Goal: Task Accomplishment & Management: Manage account settings

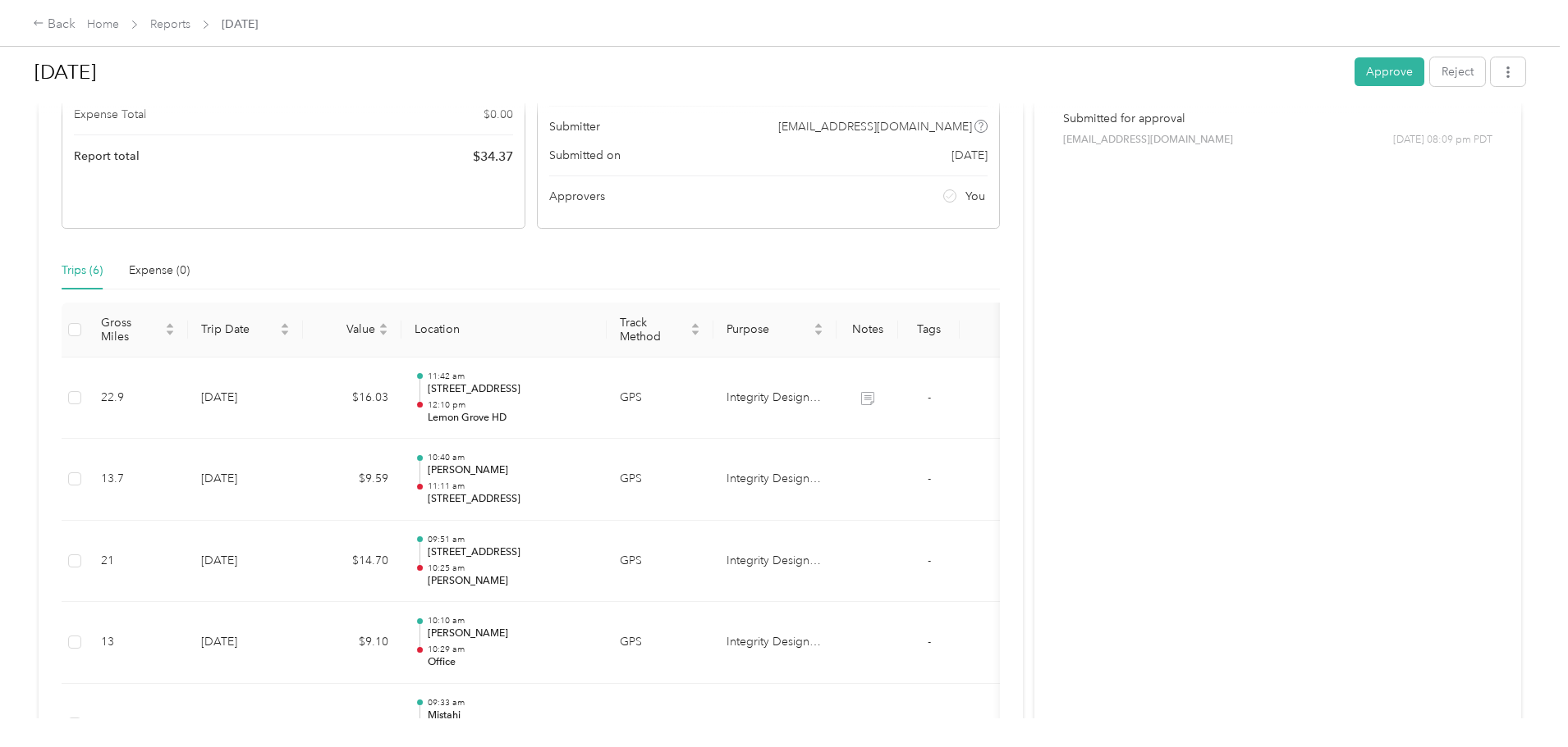
scroll to position [246, 0]
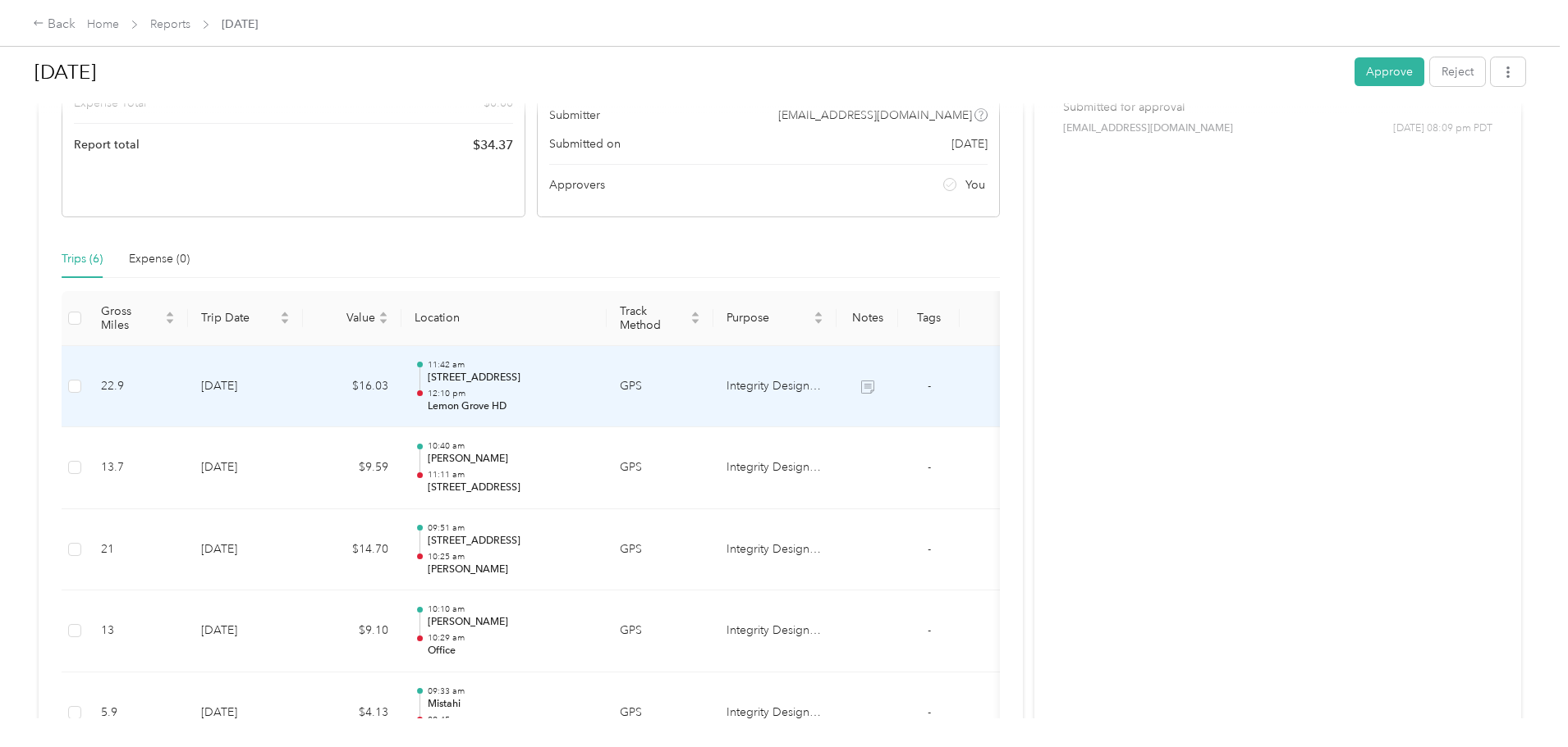
click at [594, 381] on p "7645 Canyon Point Ln, Mira Mesa, San Diego, CA" at bounding box center [511, 377] width 166 height 14
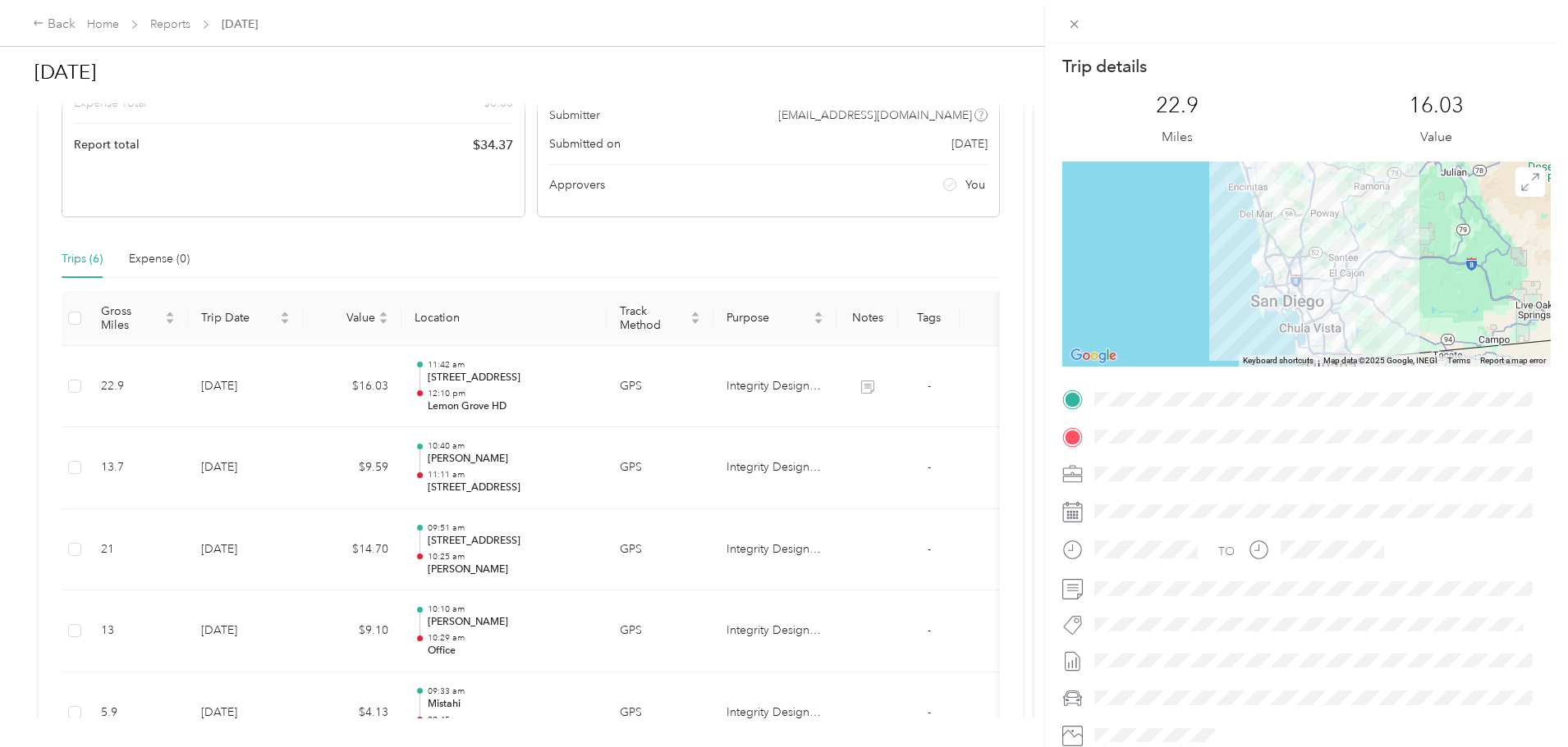
click at [628, 405] on div "Trip details This trip cannot be edited because it is either under review, appr…" at bounding box center [784, 374] width 1568 height 747
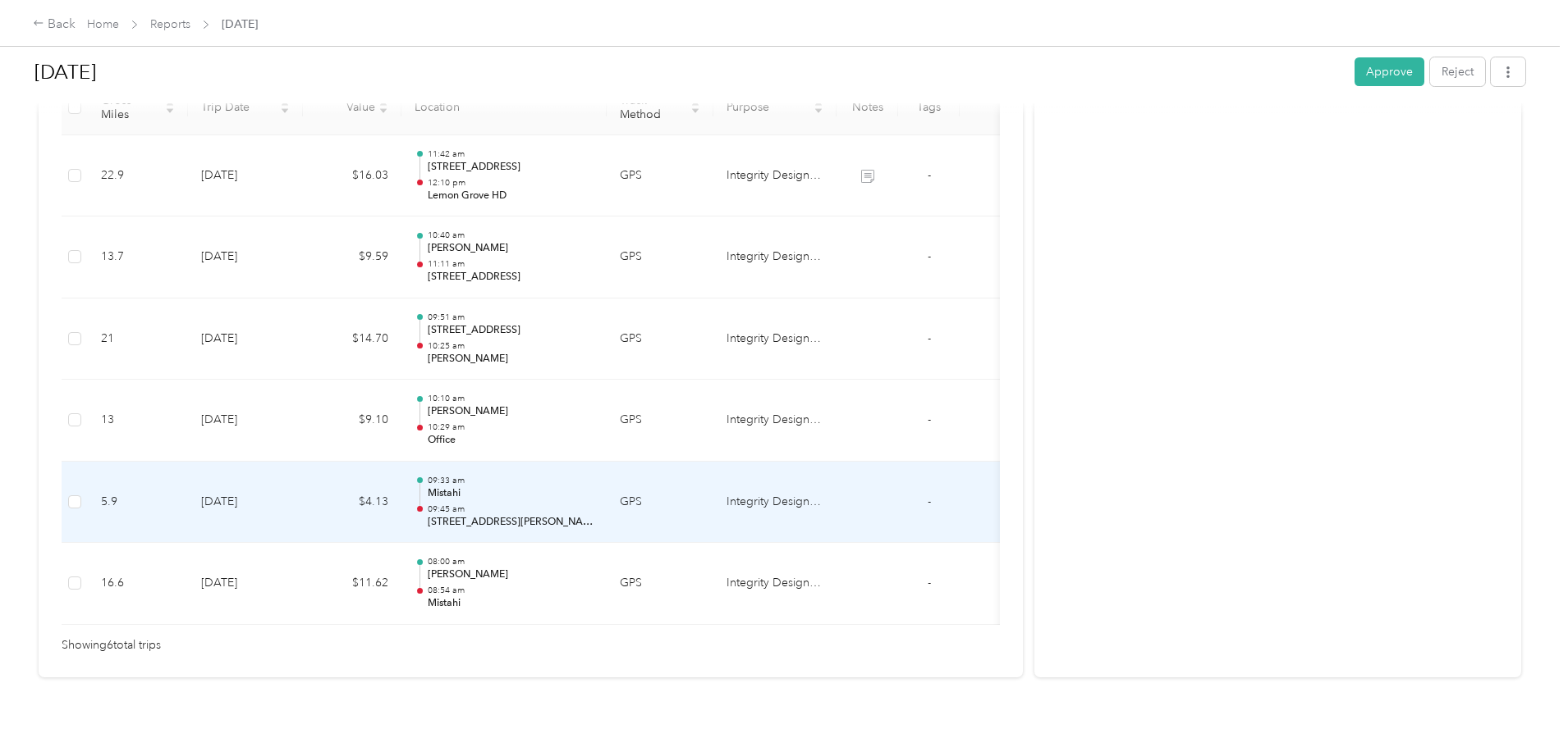
scroll to position [493, 0]
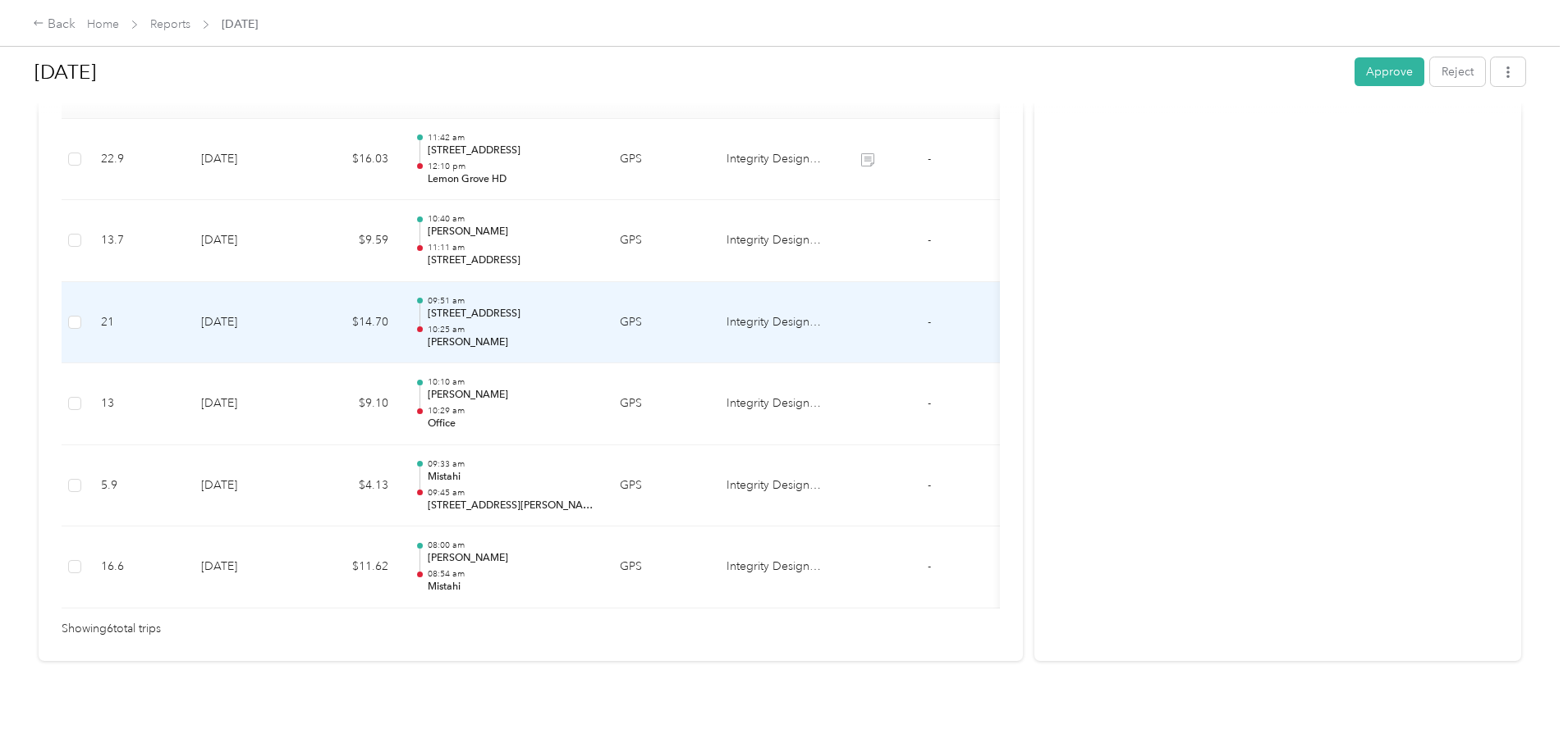
click at [594, 307] on p "1580 Broadway, El Cajon, CA" at bounding box center [511, 313] width 166 height 14
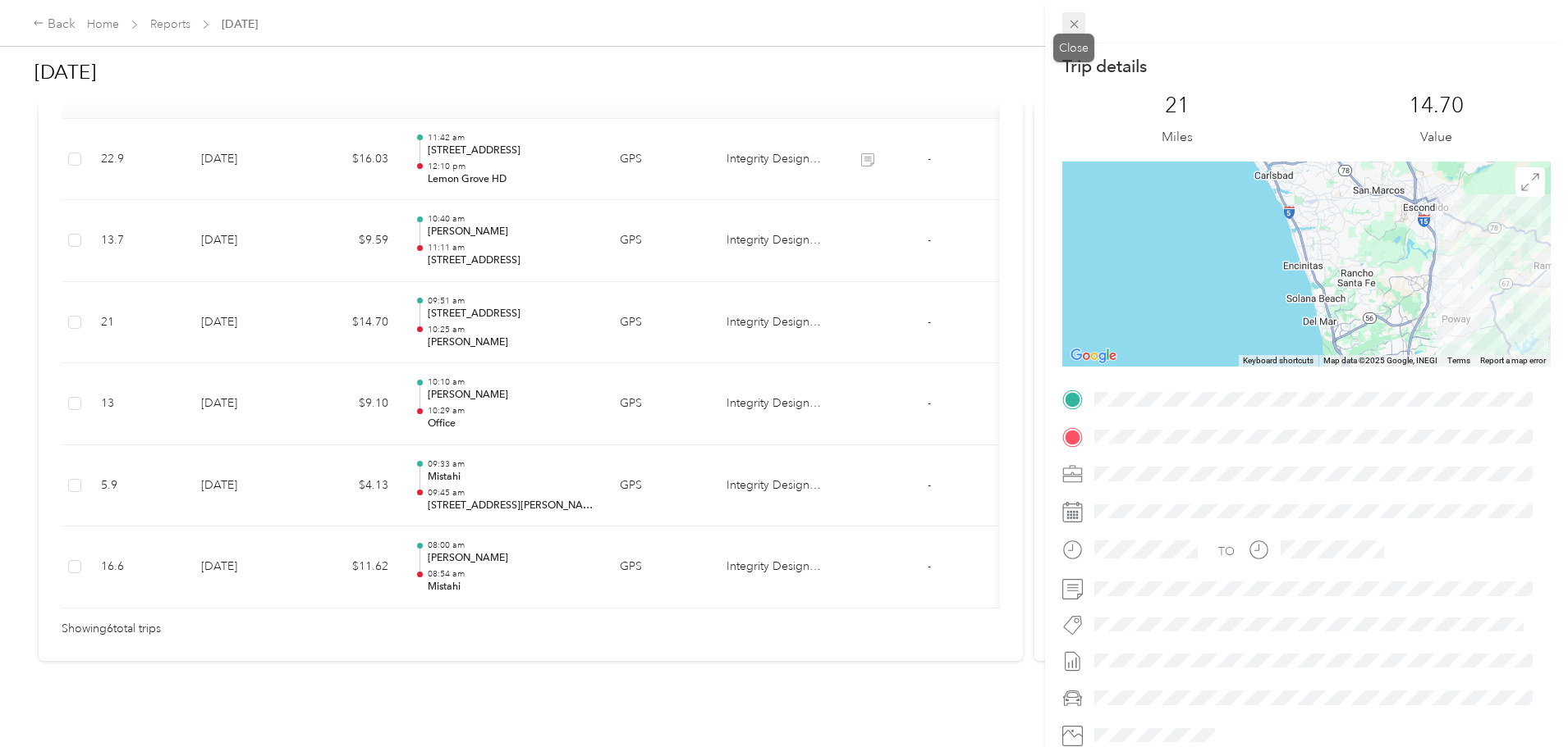
click at [1074, 25] on icon at bounding box center [1073, 25] width 9 height 9
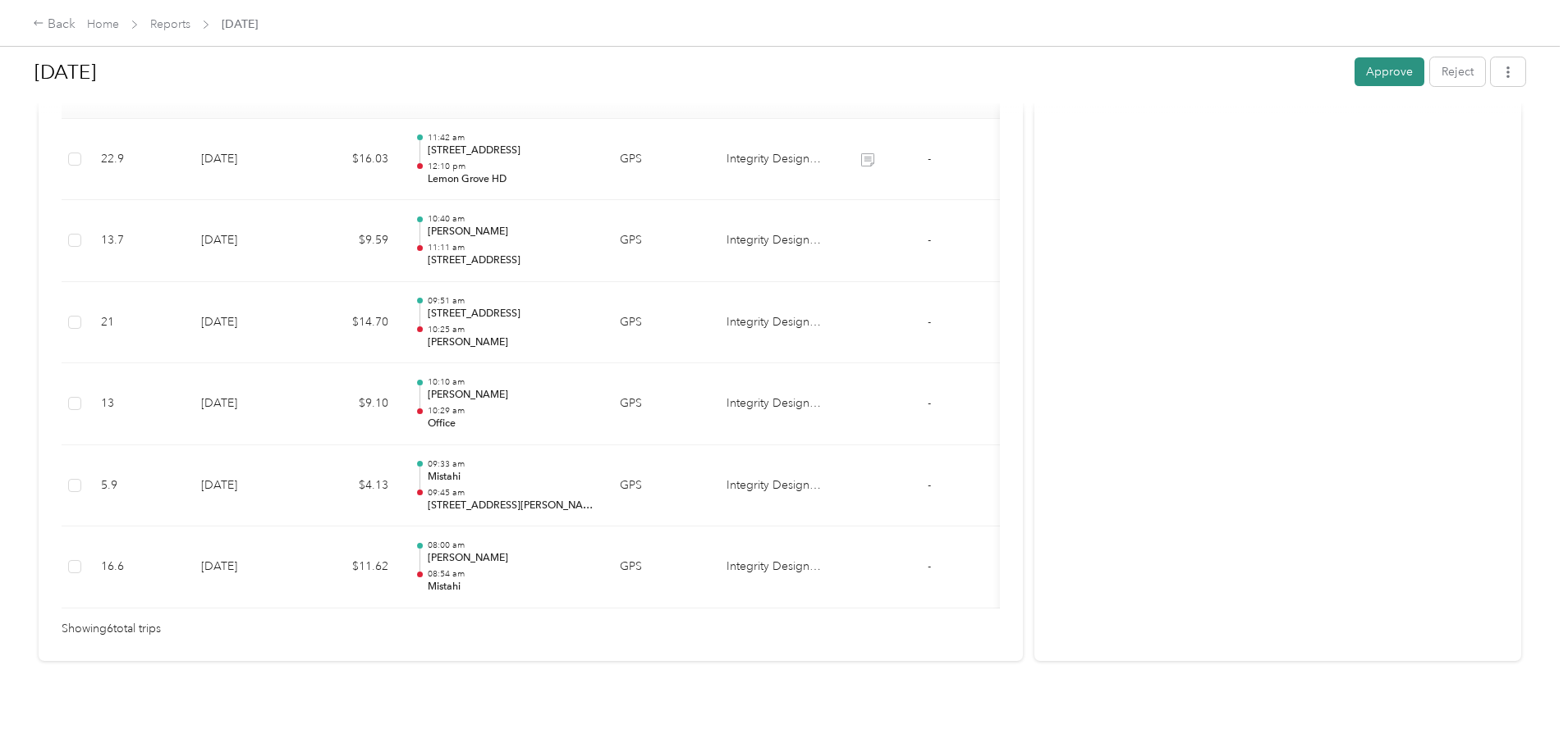
click at [1354, 67] on button "Approve" at bounding box center [1389, 71] width 70 height 29
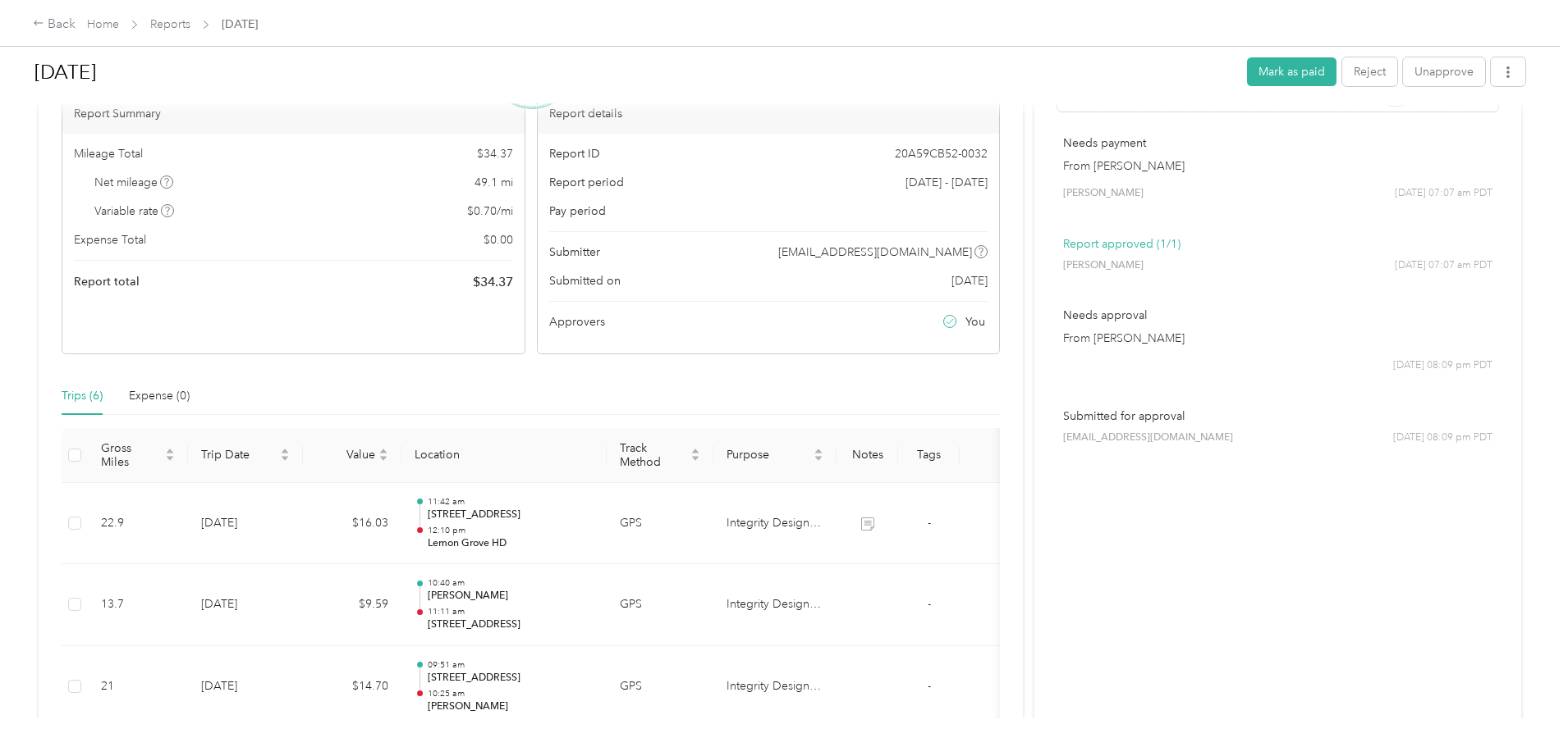
scroll to position [0, 0]
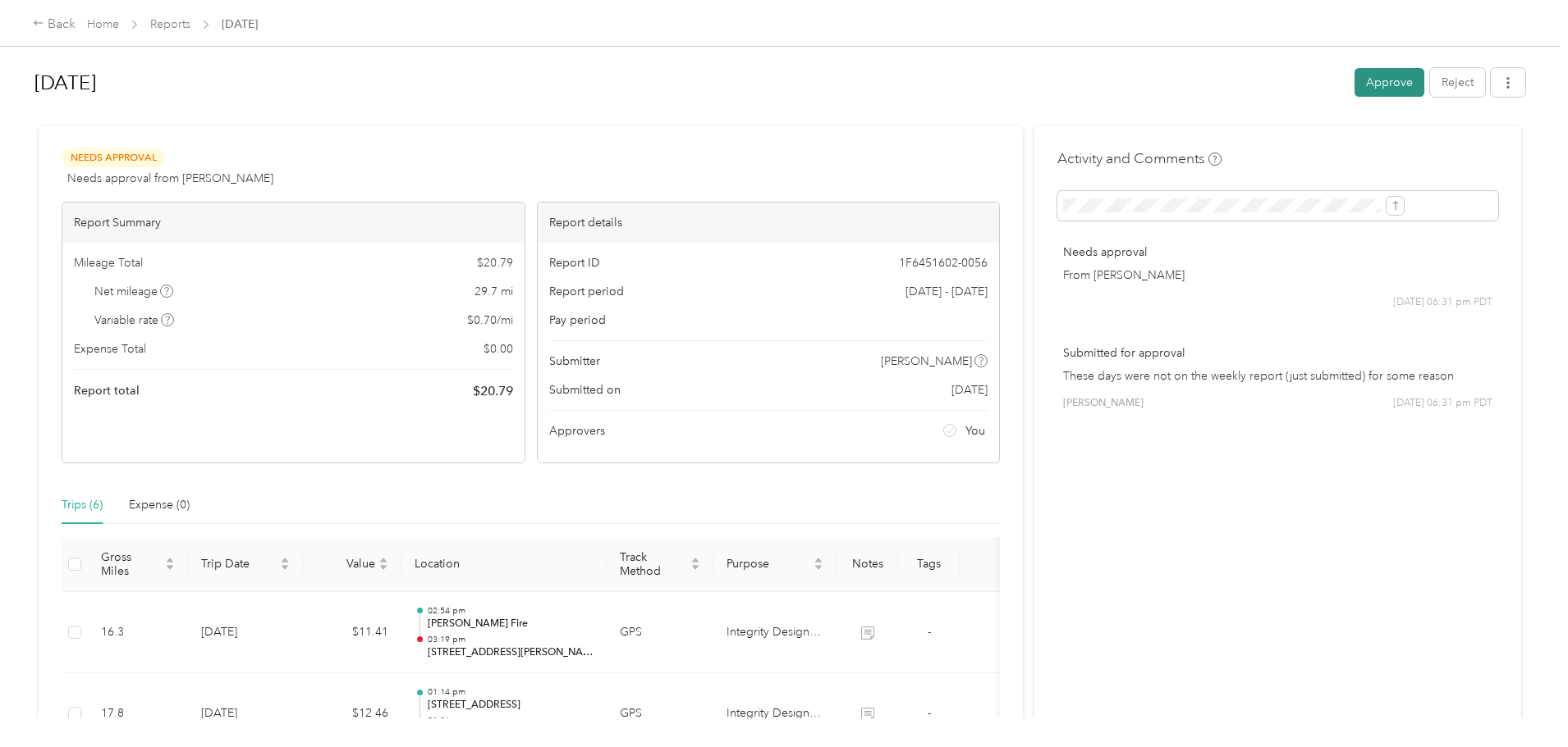
click at [1354, 77] on button "Approve" at bounding box center [1389, 82] width 70 height 29
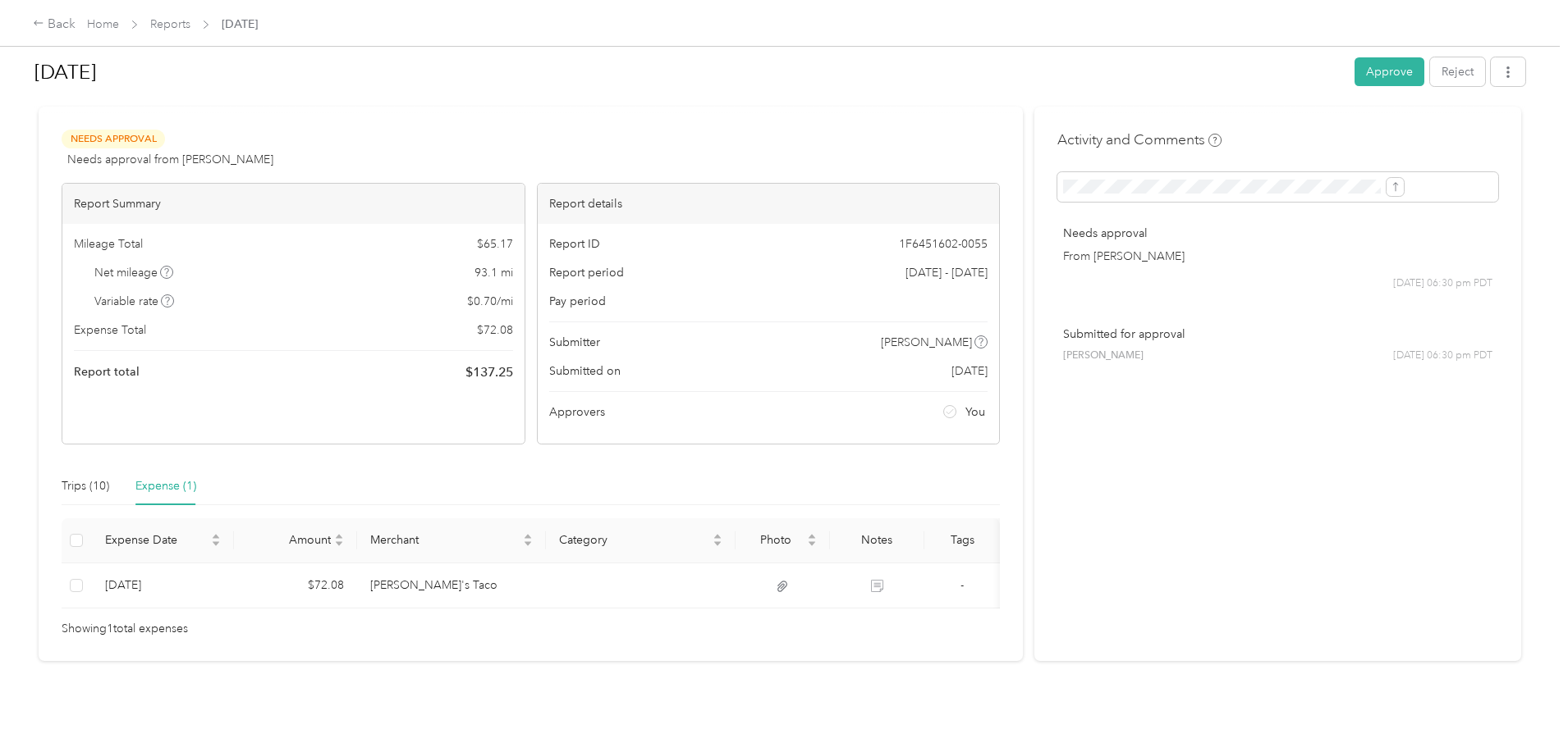
scroll to position [44, 0]
click at [110, 477] on div "Trips (10)" at bounding box center [86, 486] width 48 height 18
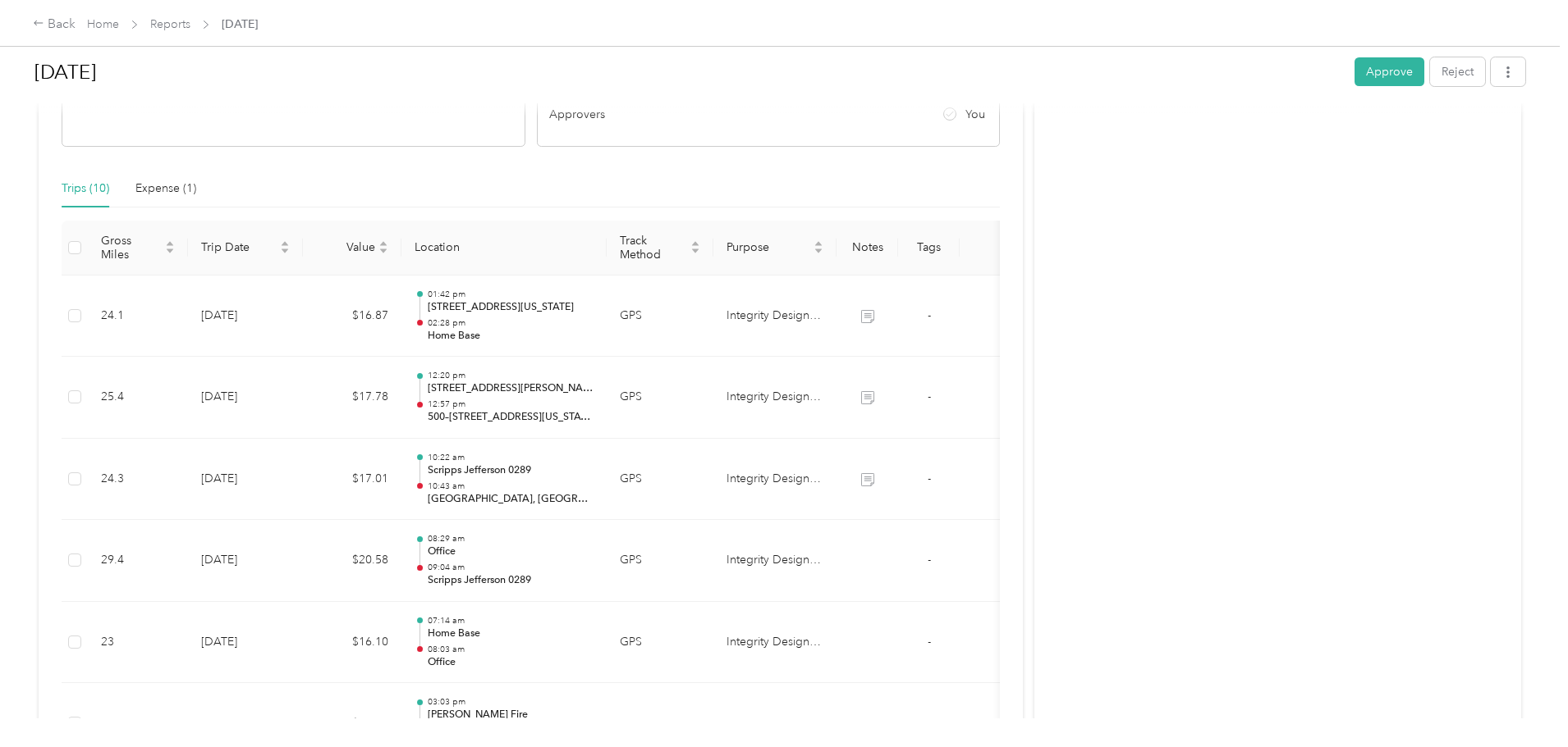
scroll to position [372, 0]
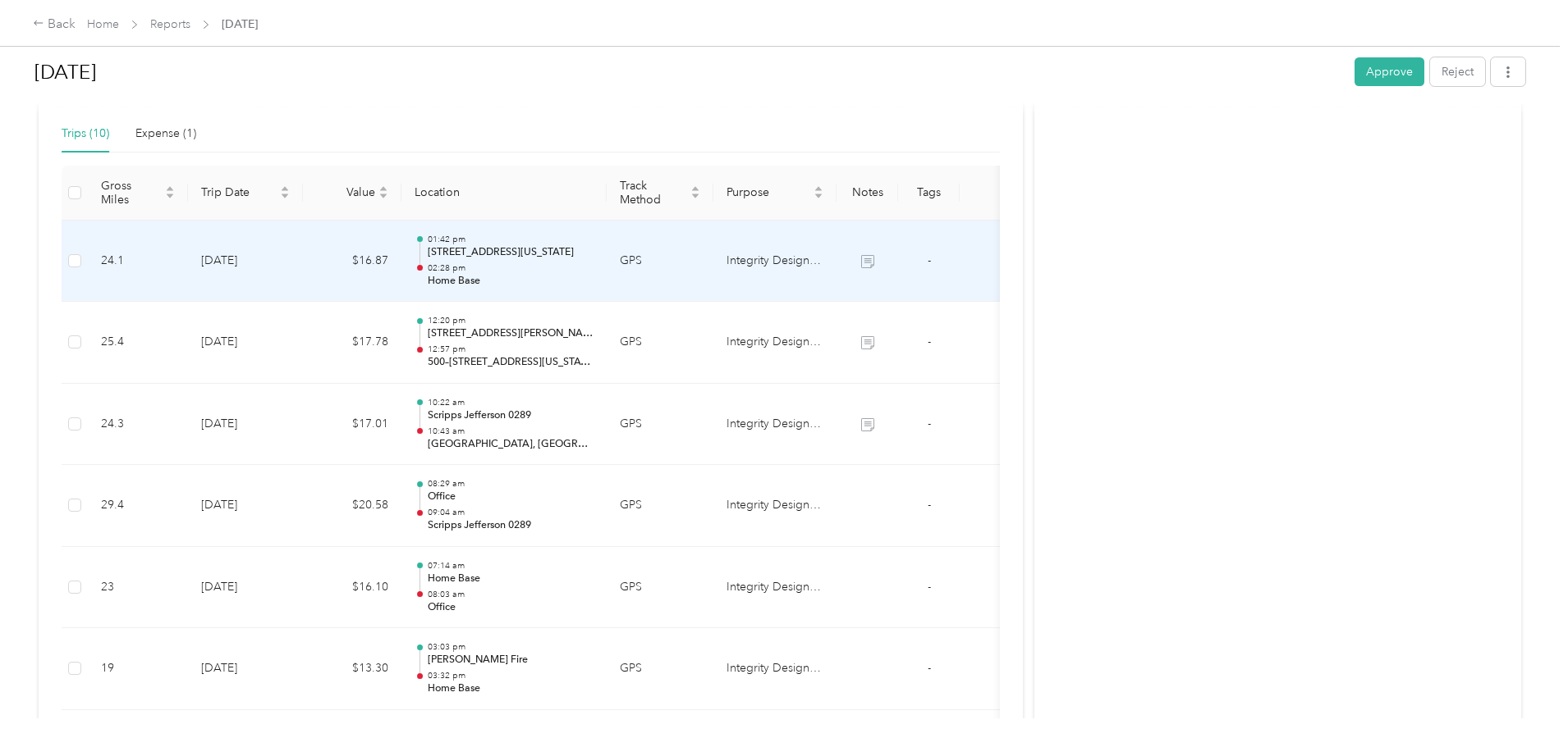
click at [594, 252] on p "644–668 Washington St, Hillcrest, San Diego, CA" at bounding box center [511, 252] width 166 height 14
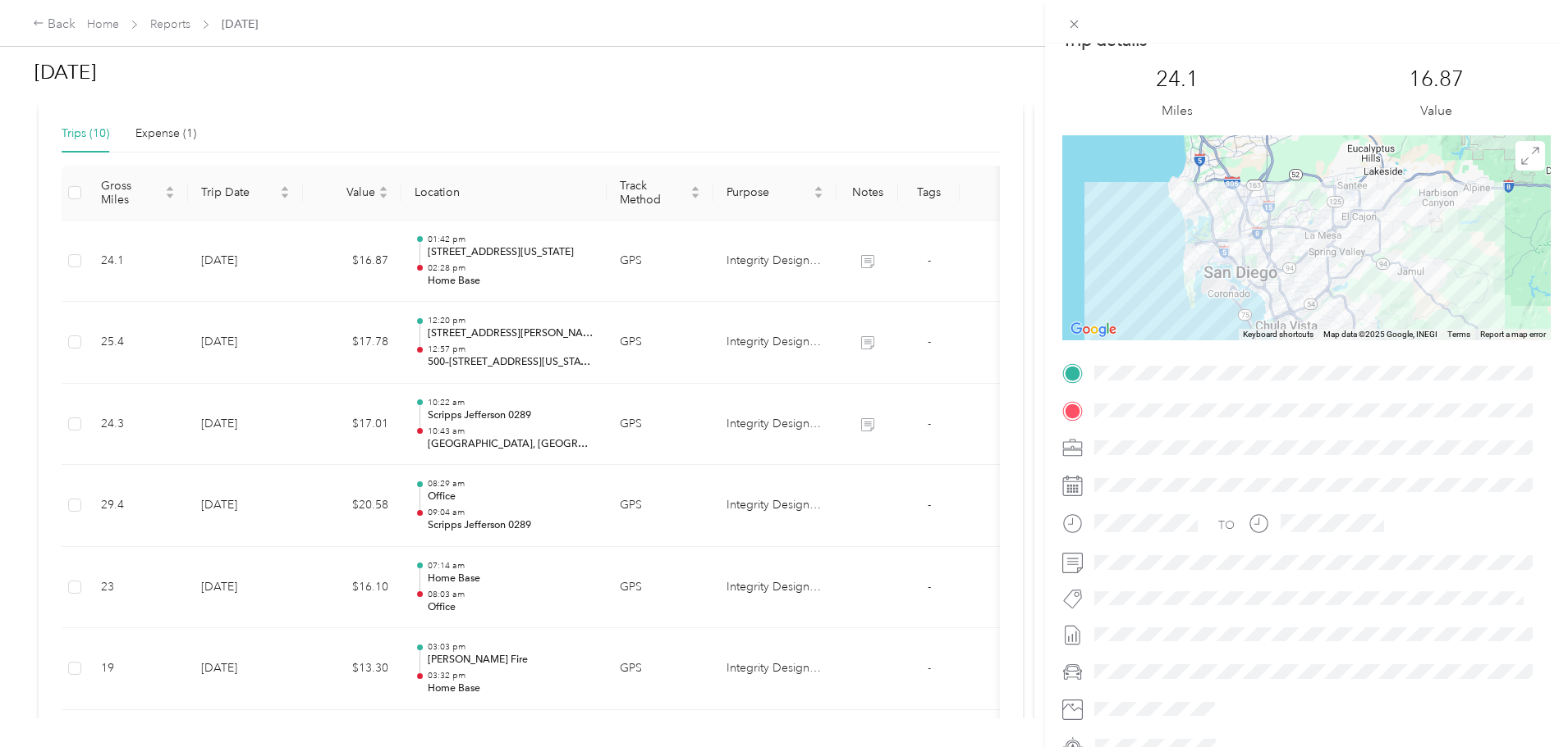
scroll to position [0, 0]
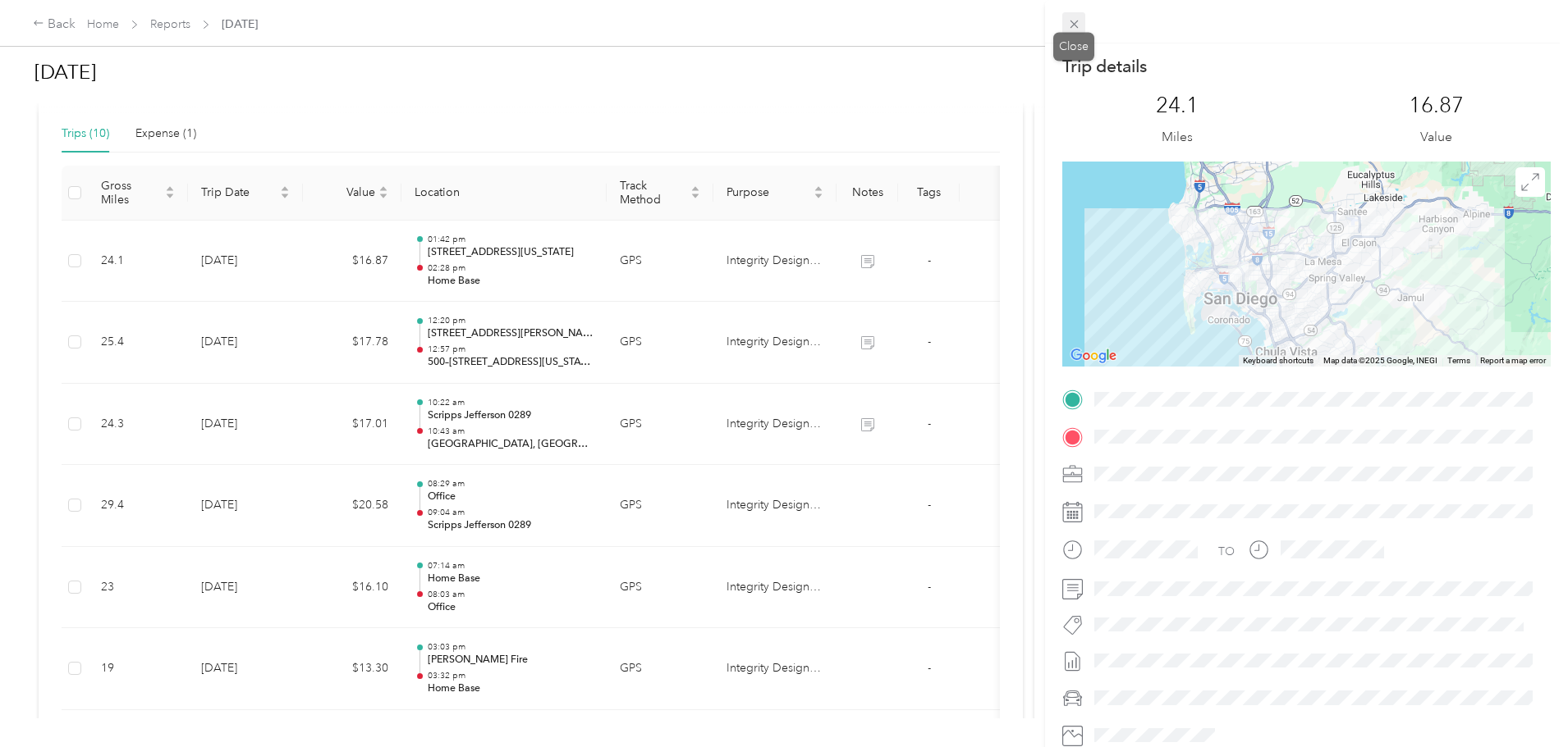
click at [1077, 27] on icon at bounding box center [1073, 25] width 9 height 9
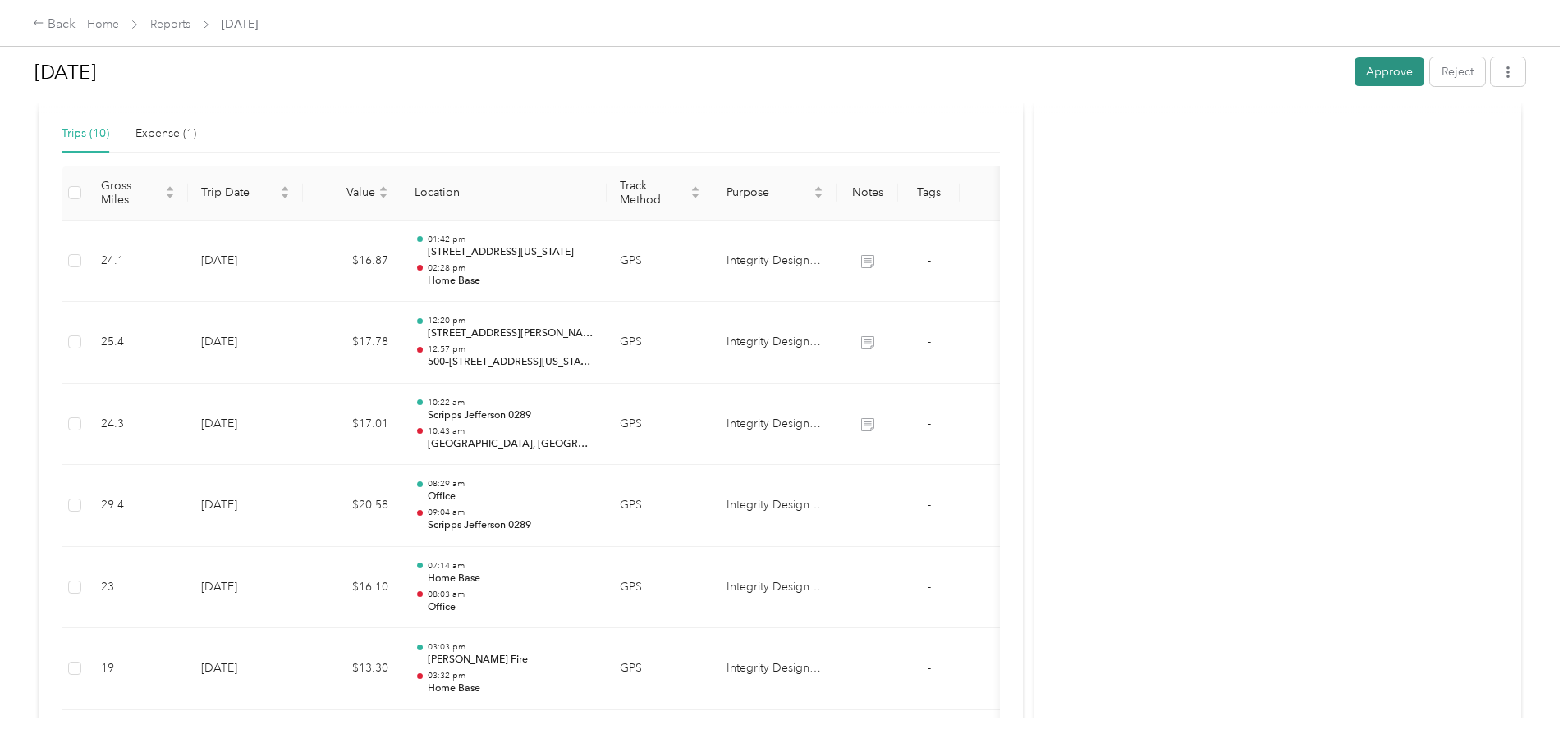
click at [1354, 76] on button "Approve" at bounding box center [1389, 71] width 70 height 29
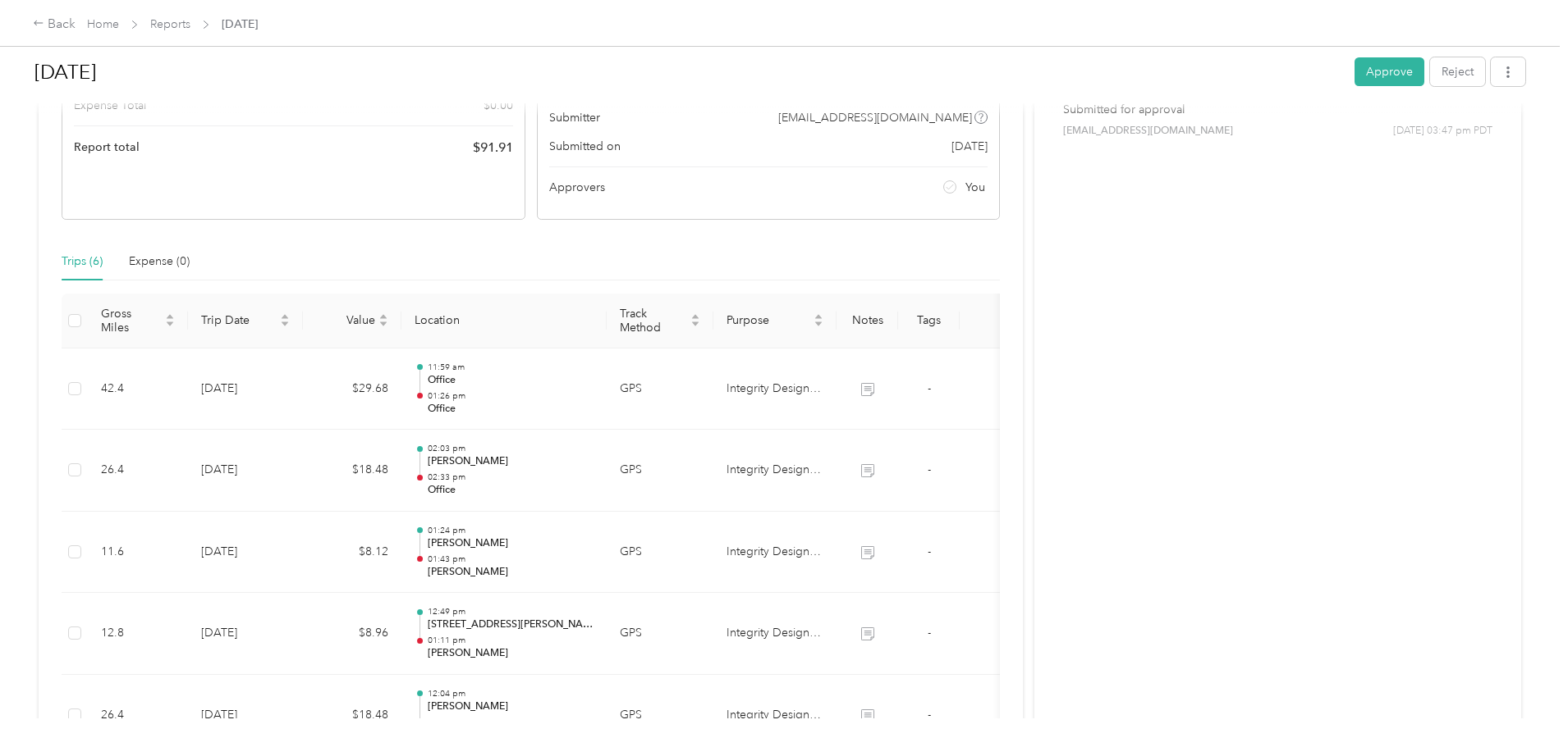
scroll to position [246, 0]
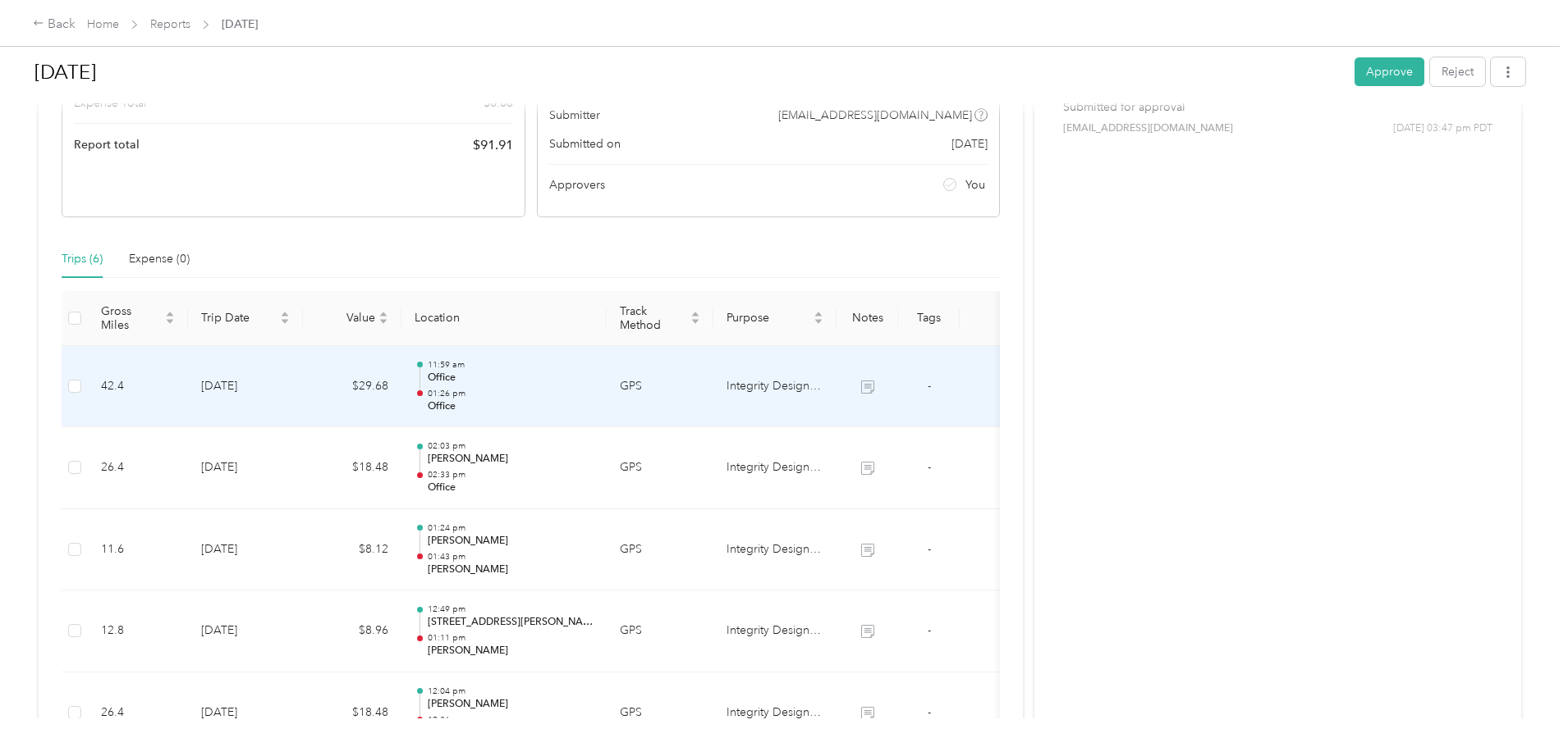
click at [580, 408] on p "Office" at bounding box center [511, 406] width 166 height 14
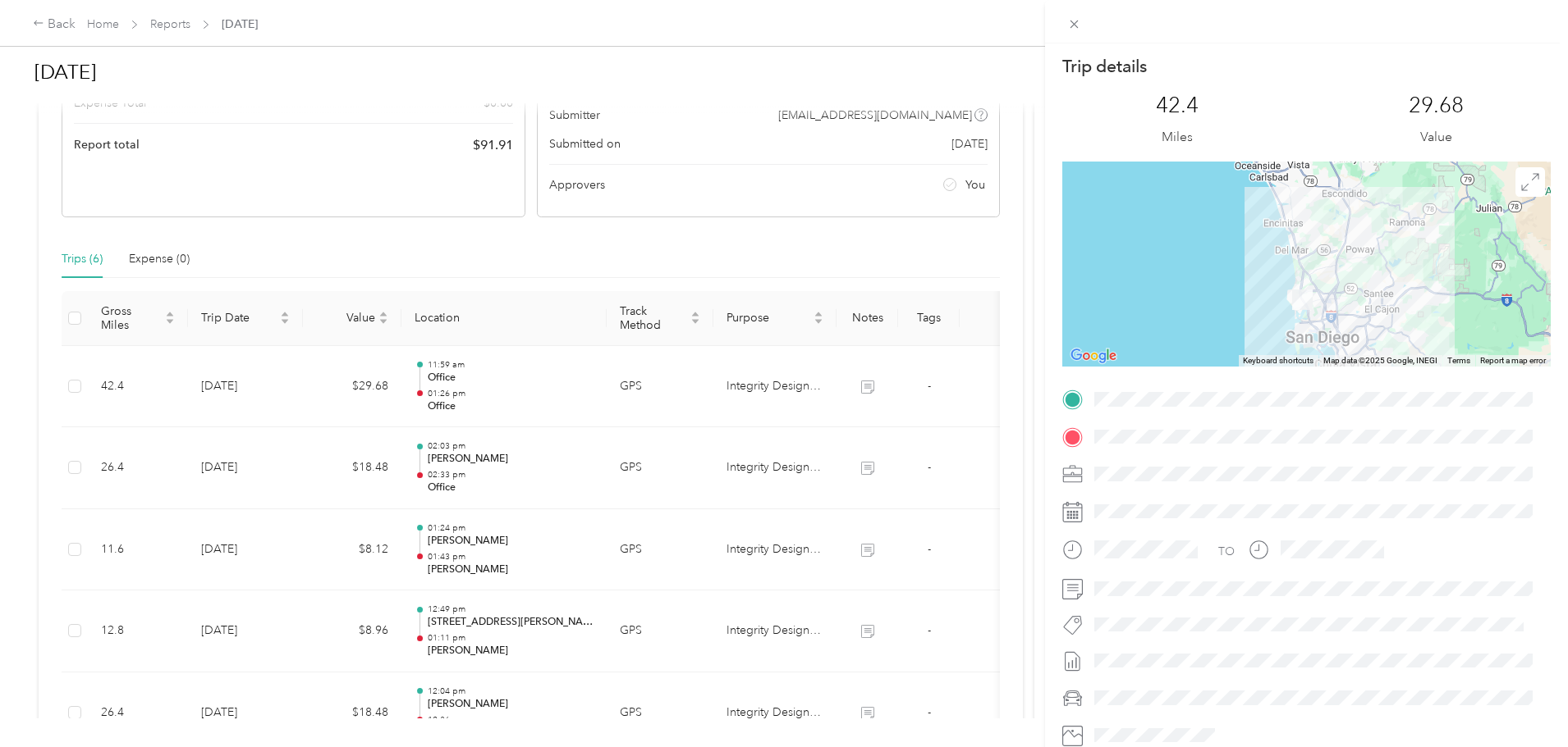
click at [576, 376] on div "Trip details This trip cannot be edited because it is either under review, appr…" at bounding box center [784, 374] width 1568 height 747
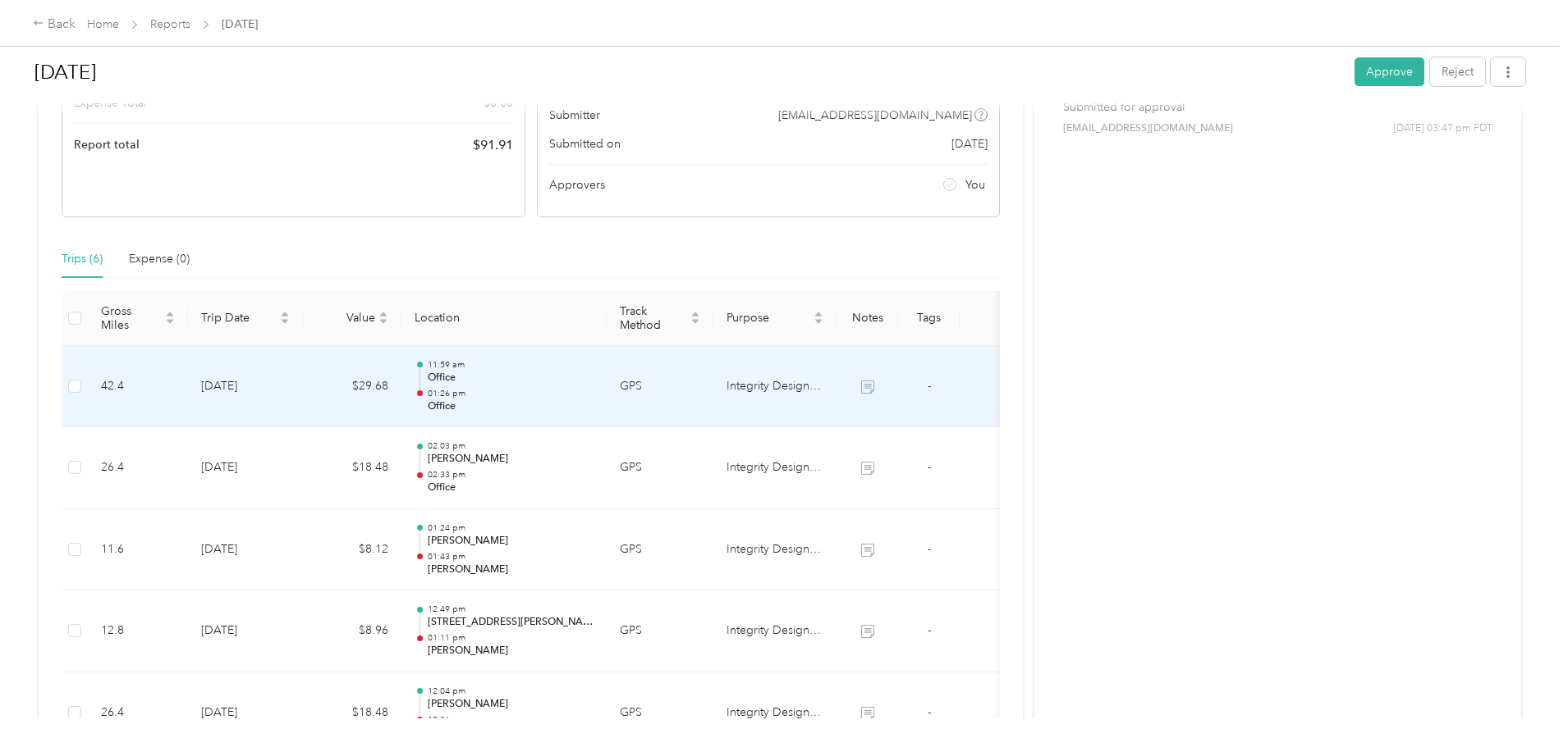
click at [576, 376] on p "Office" at bounding box center [511, 377] width 166 height 14
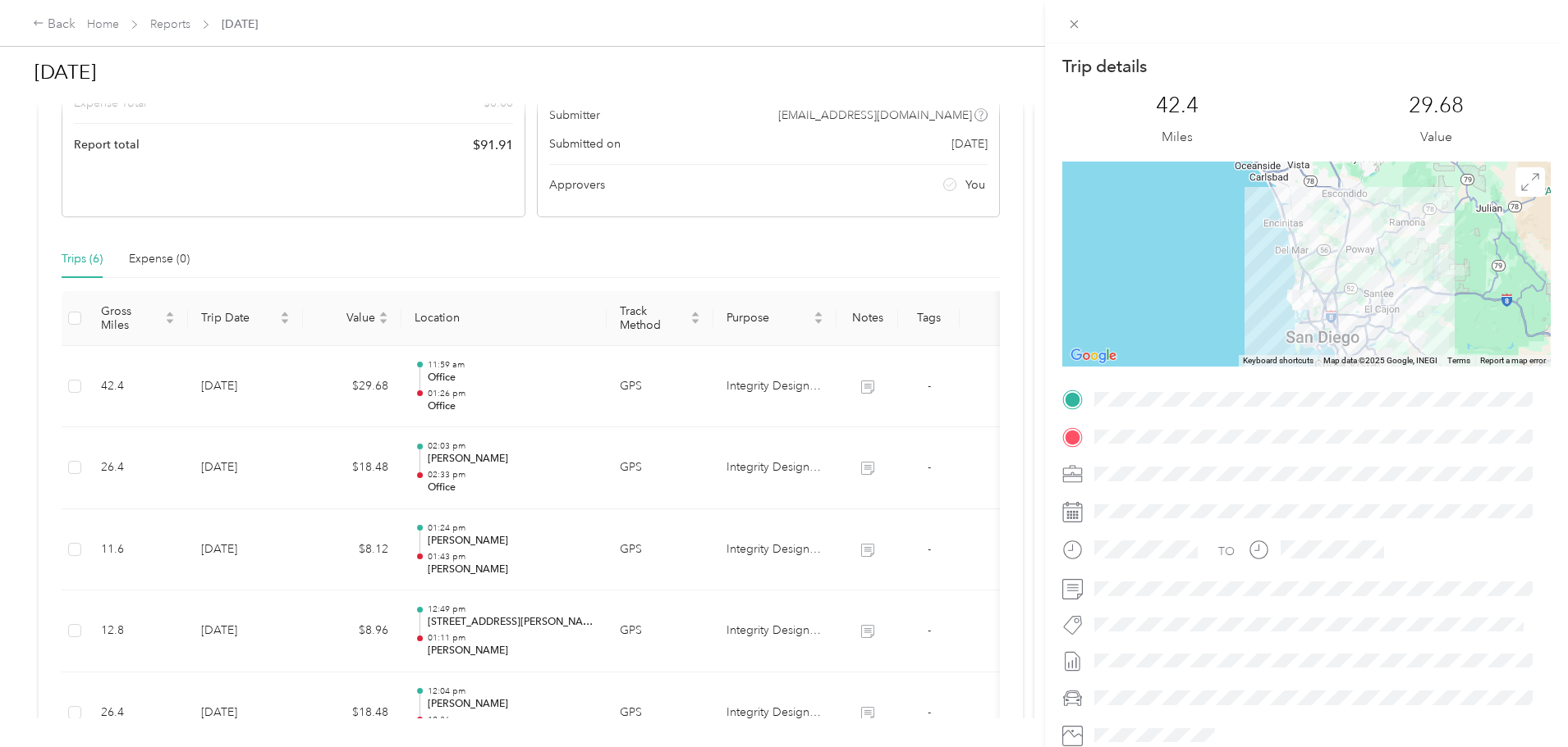
click at [651, 439] on div "Trip details This trip cannot be edited because it is either under review, appr…" at bounding box center [784, 374] width 1568 height 747
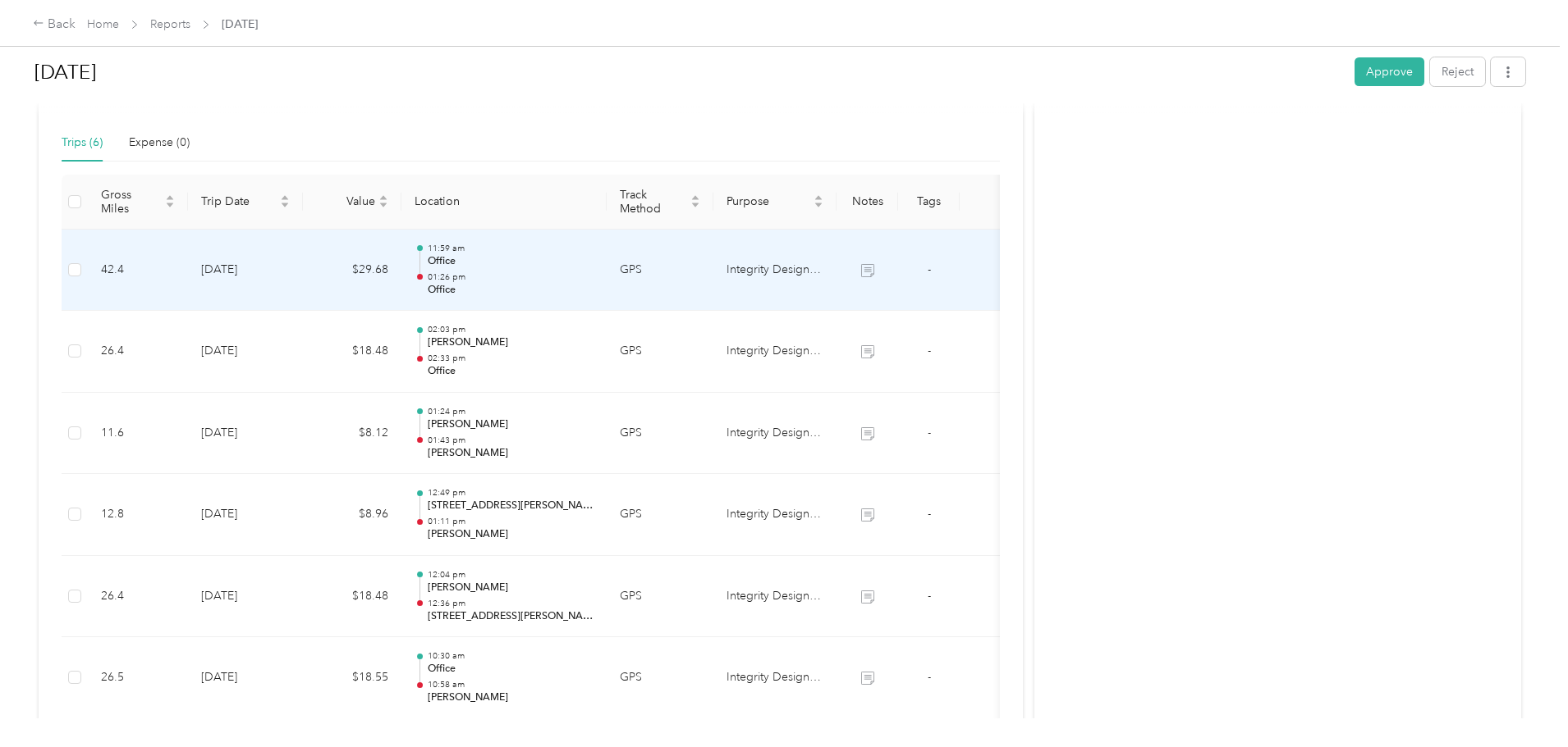
scroll to position [411, 0]
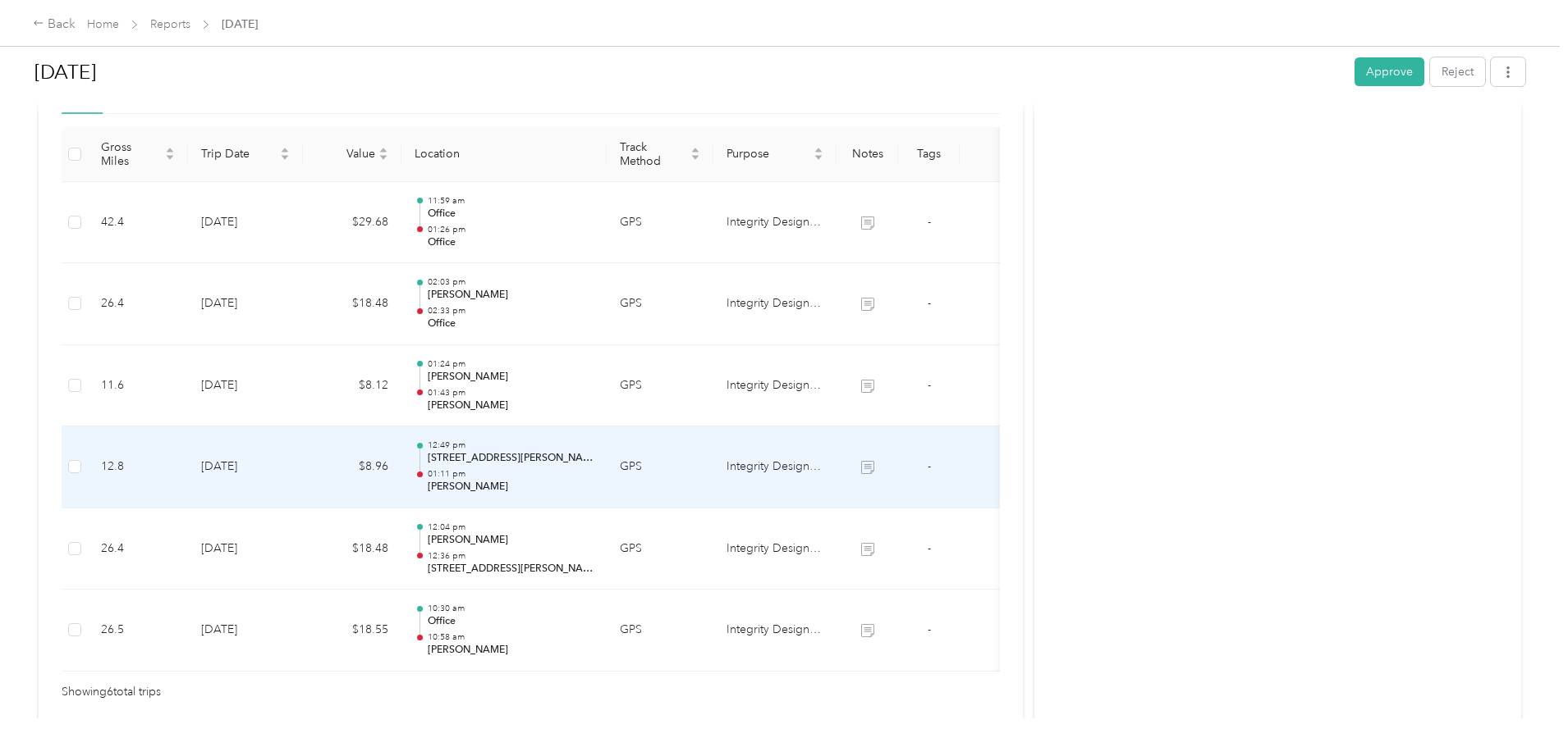
click at [594, 460] on p "2356 Caddie Ct, Mira Costa, Oceanside, CA" at bounding box center [511, 458] width 166 height 14
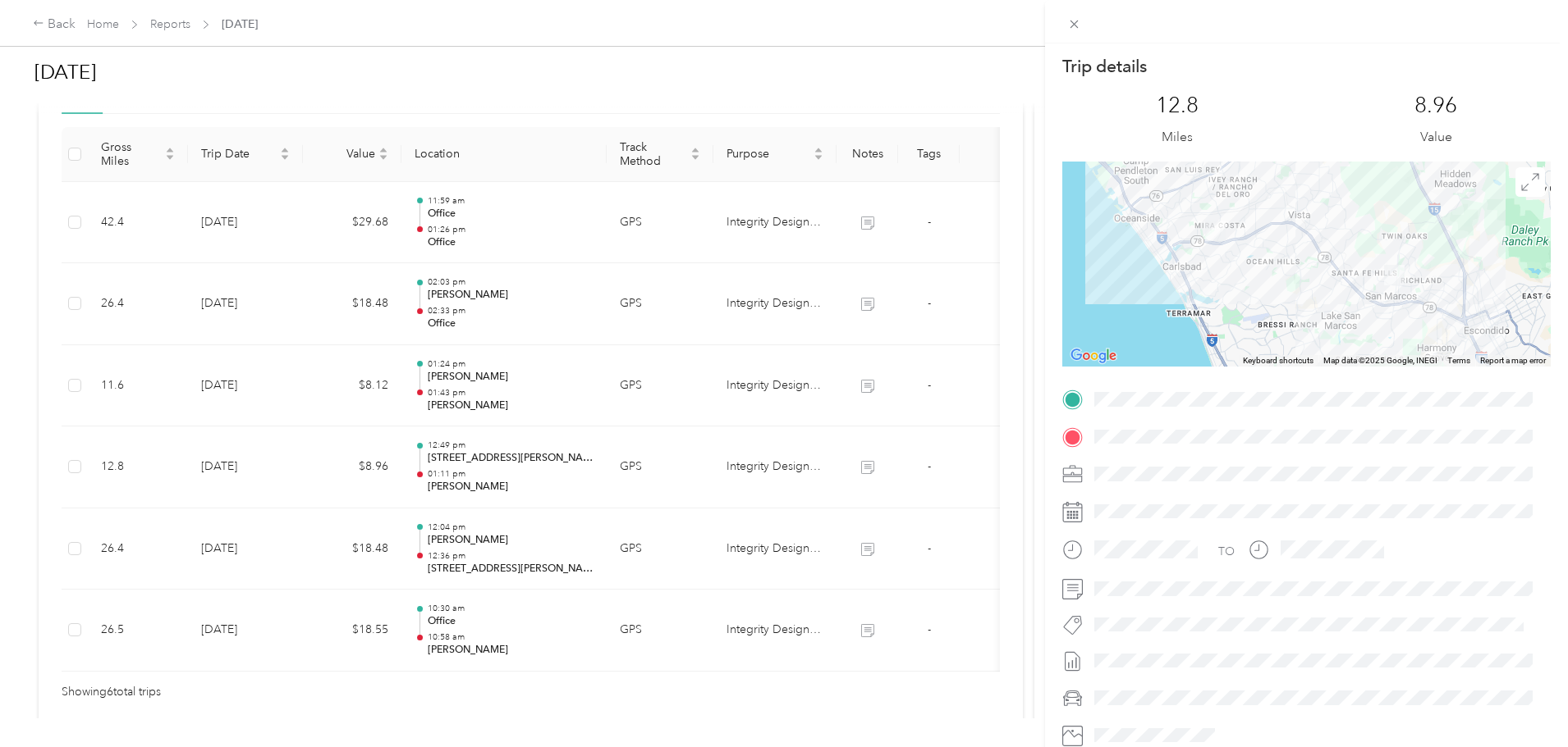
click at [653, 522] on div "Trip details This trip cannot be edited because it is either under review, appr…" at bounding box center [784, 374] width 1568 height 747
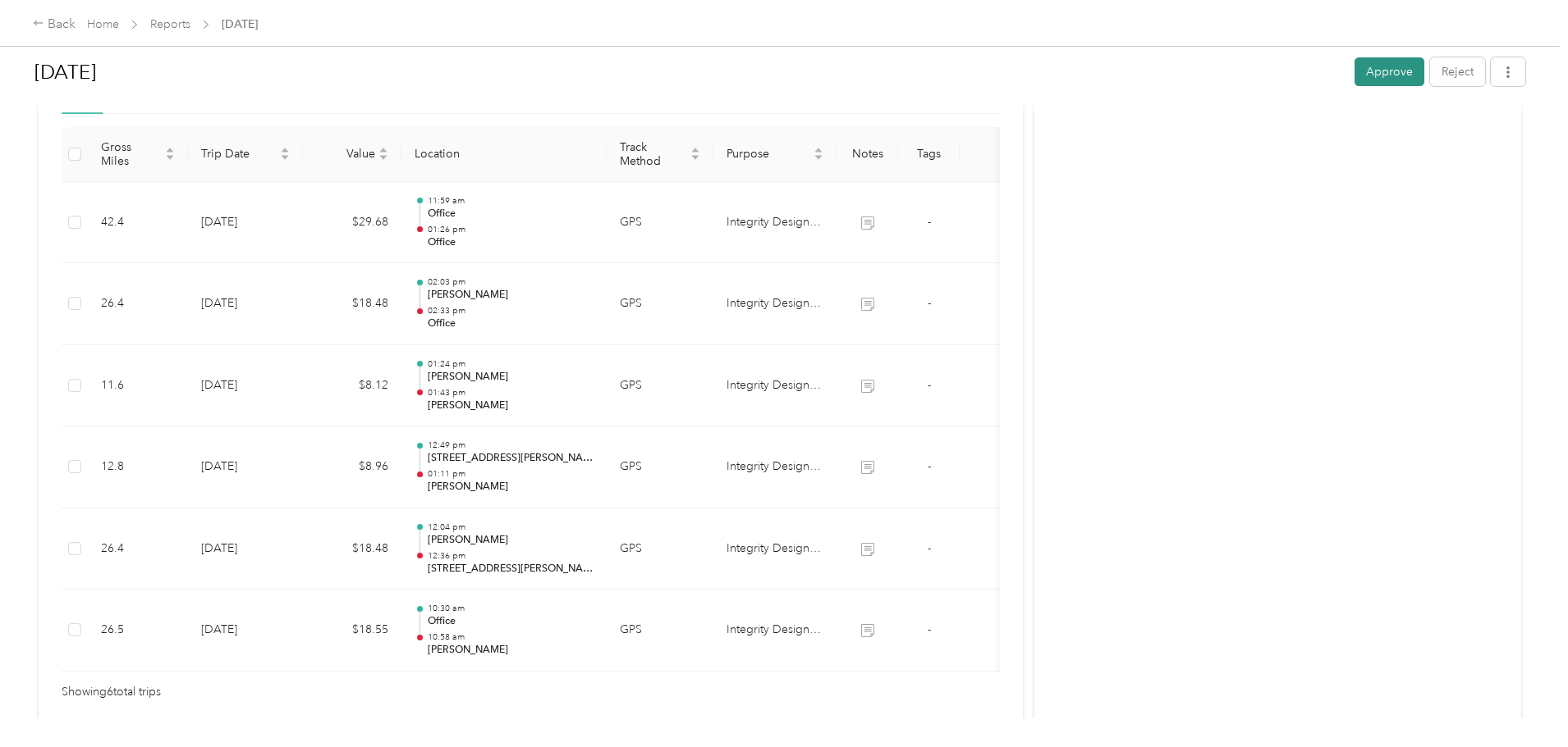
click at [1354, 73] on button "Approve" at bounding box center [1389, 71] width 70 height 29
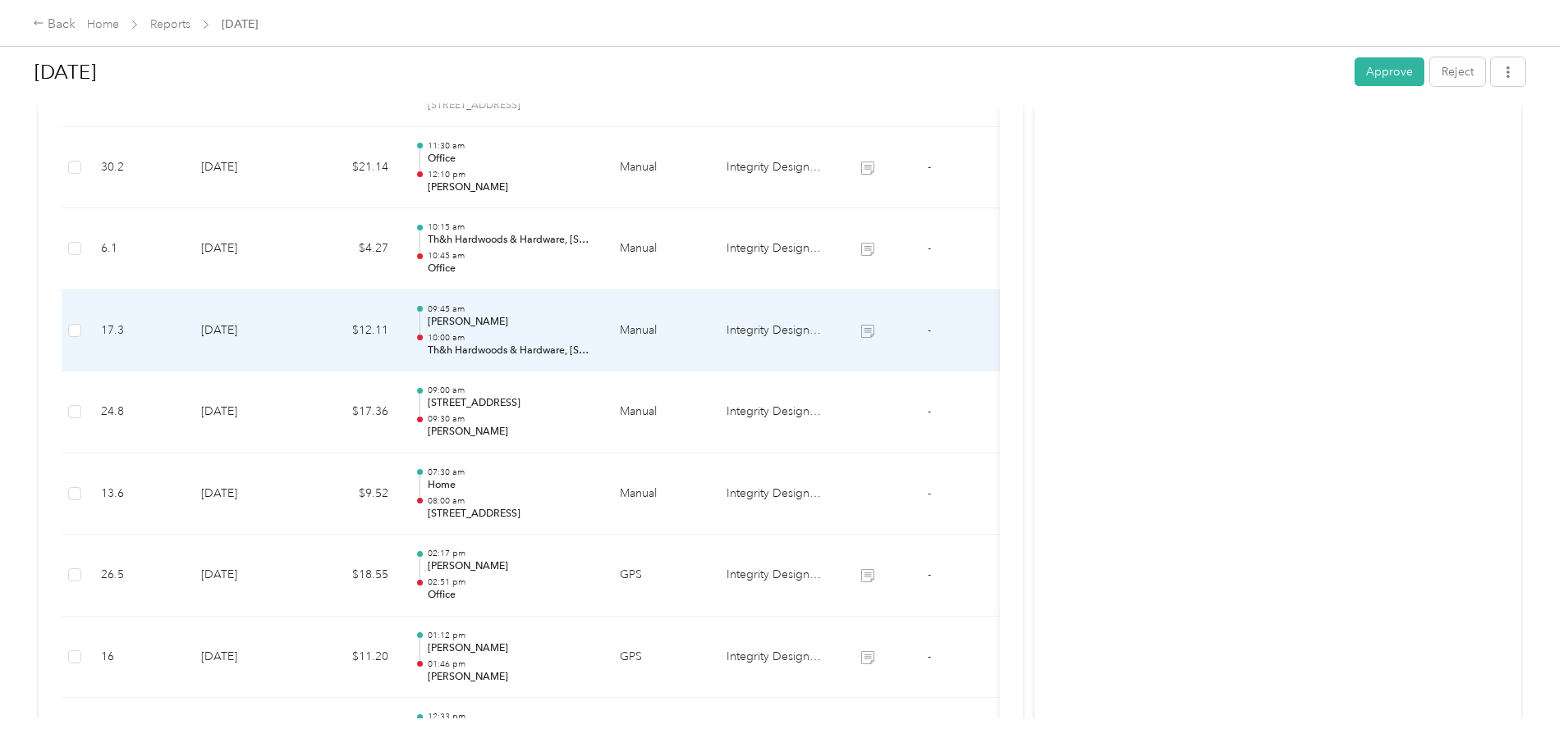
scroll to position [984, 0]
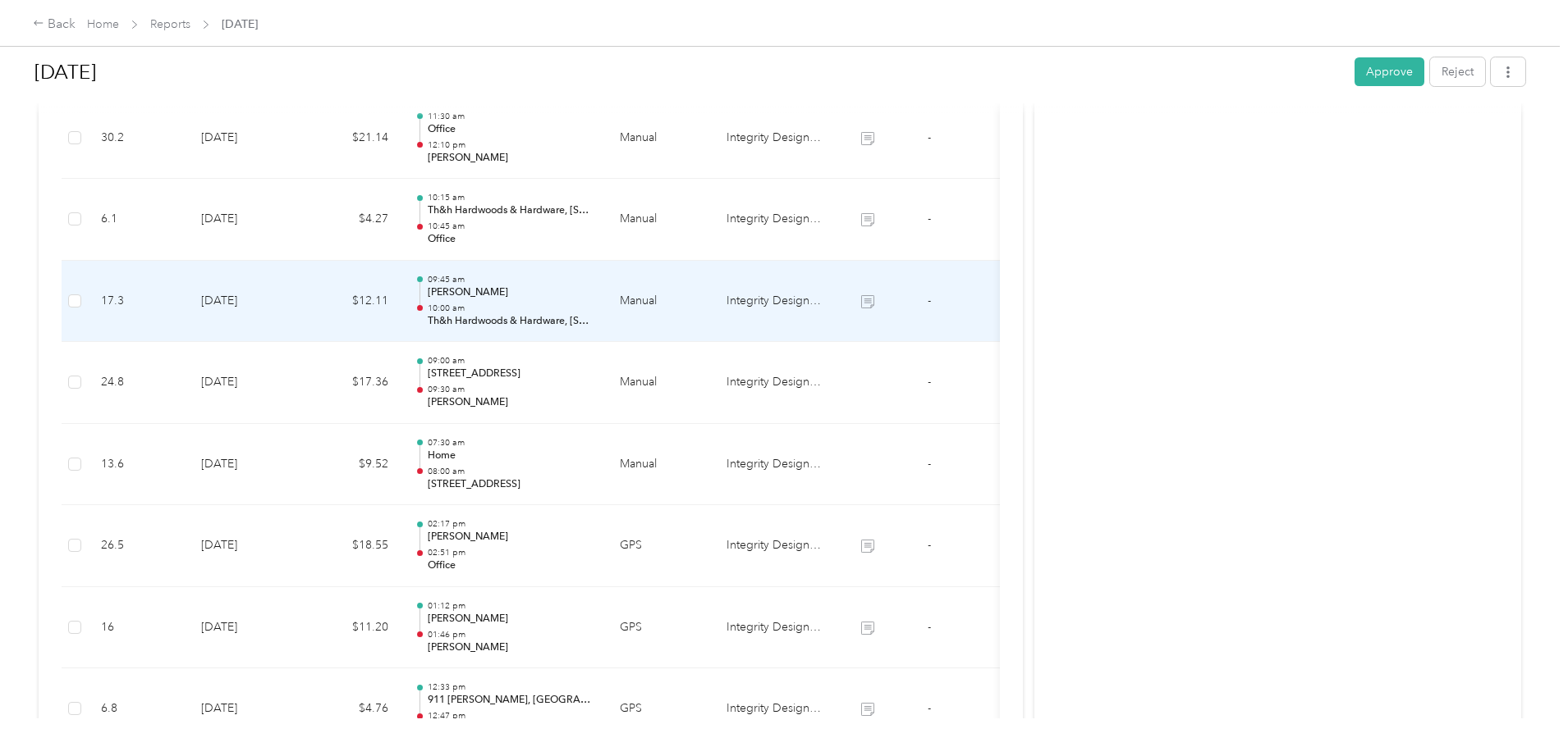
click at [594, 314] on p "Th&h Hardwoods & Hardware, [STREET_ADDRESS]" at bounding box center [511, 321] width 166 height 14
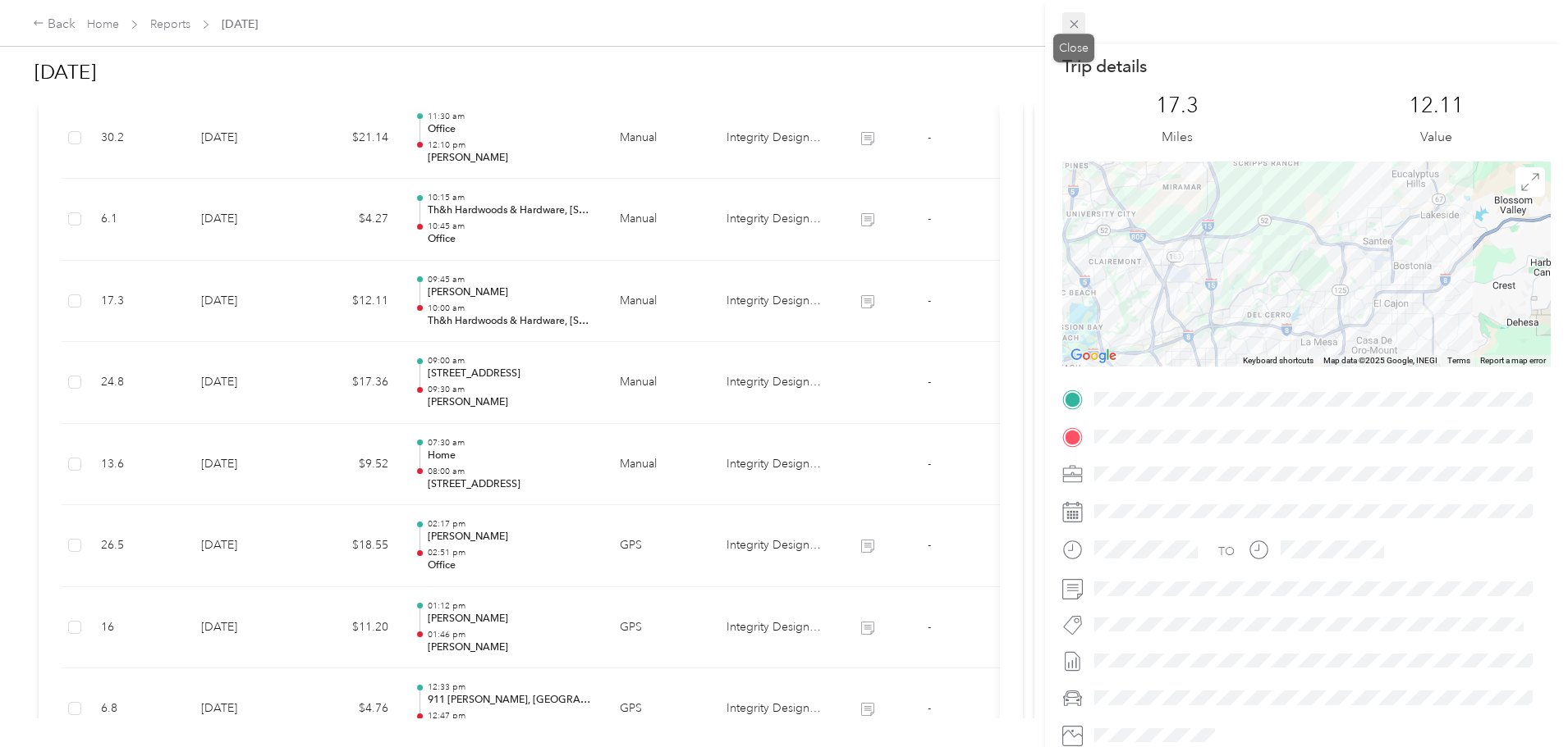
click at [1076, 25] on icon at bounding box center [1073, 24] width 14 height 14
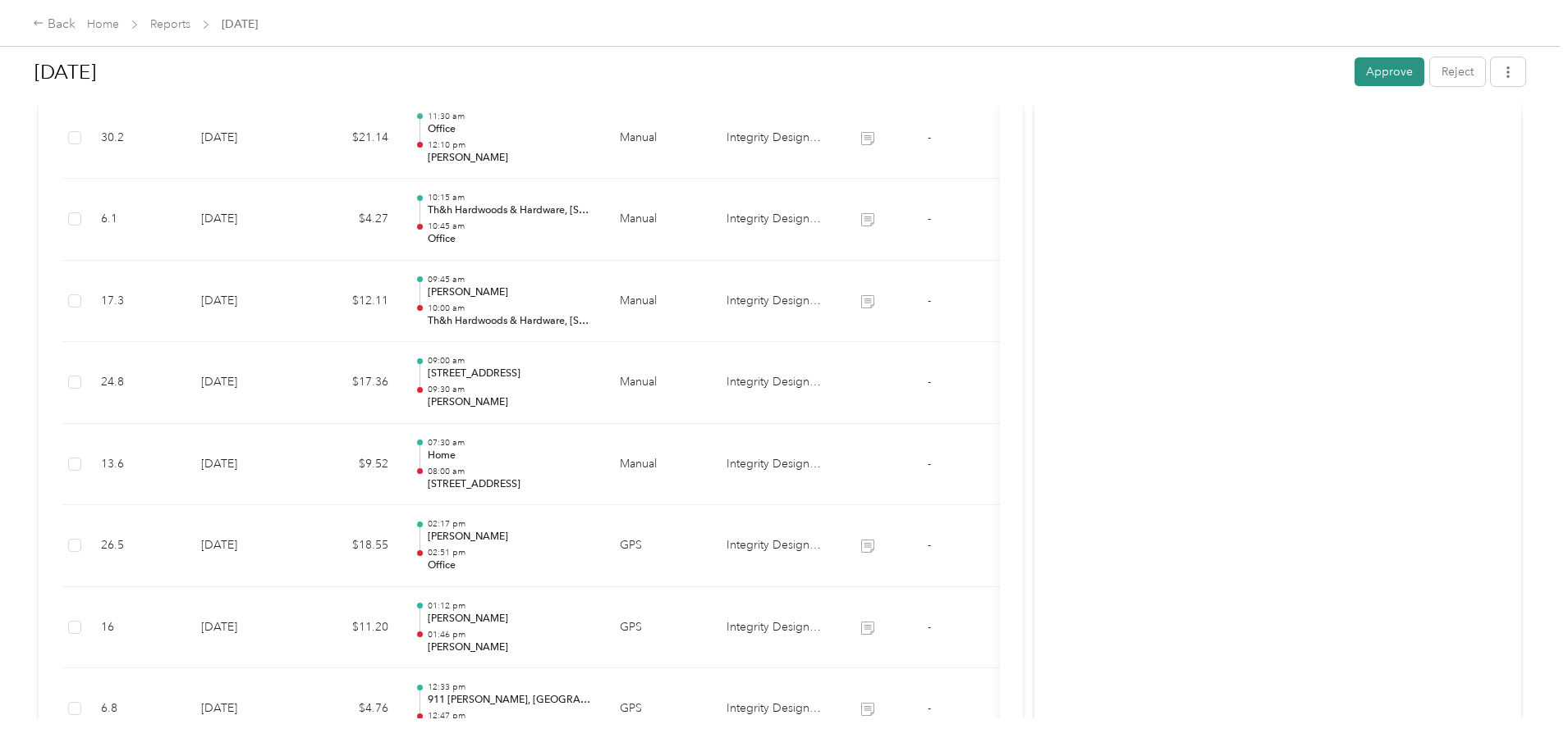
click at [1354, 73] on button "Approve" at bounding box center [1389, 71] width 70 height 29
